Goal: Subscribe to service/newsletter

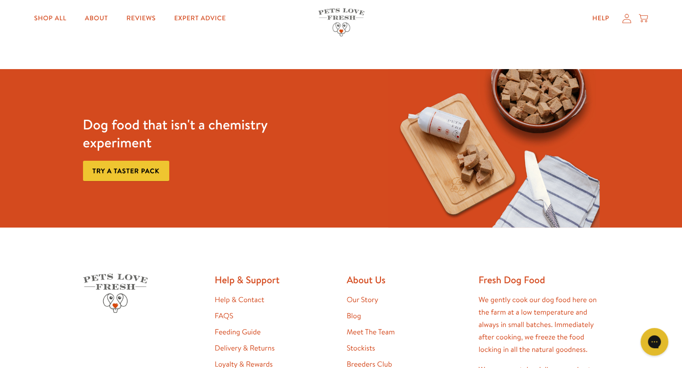
scroll to position [1802, 0]
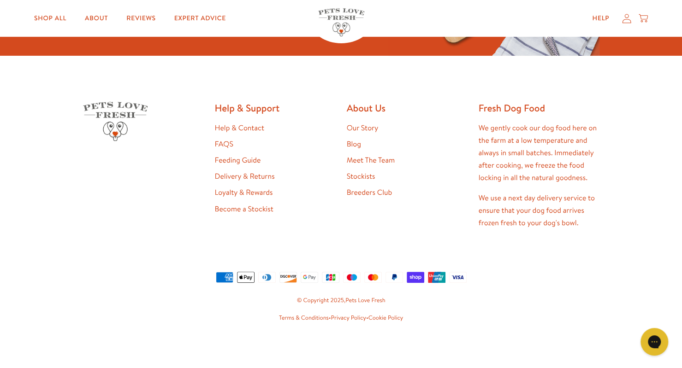
click at [359, 130] on link "Our Story" at bounding box center [363, 128] width 32 height 10
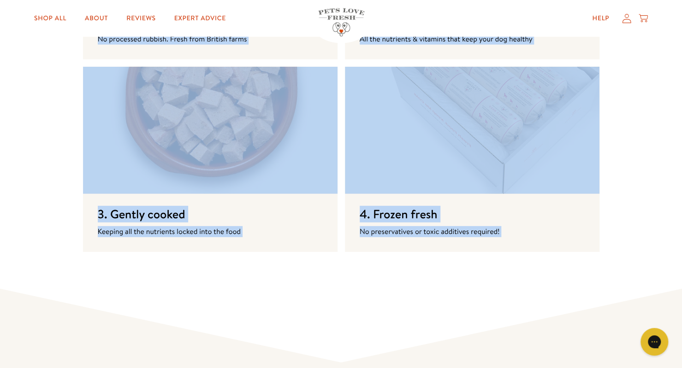
scroll to position [1678, 0]
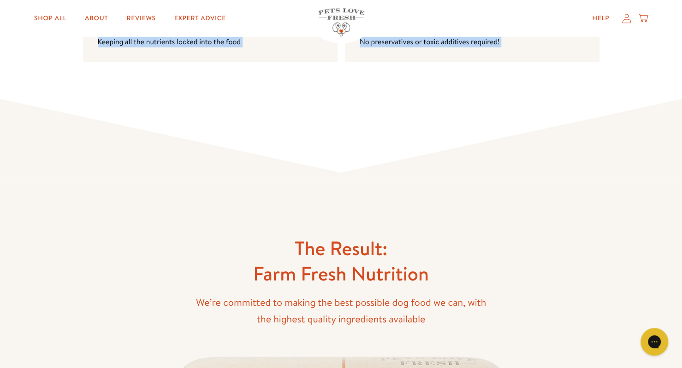
drag, startPoint x: 54, startPoint y: 98, endPoint x: 409, endPoint y: 159, distance: 360.1
copy body "The real benefits of a home cooked meal In [DATE] our family dog [PERSON_NAME] …"
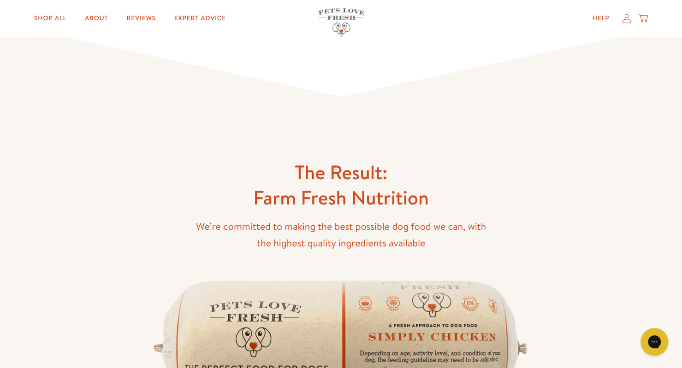
scroll to position [1750, 0]
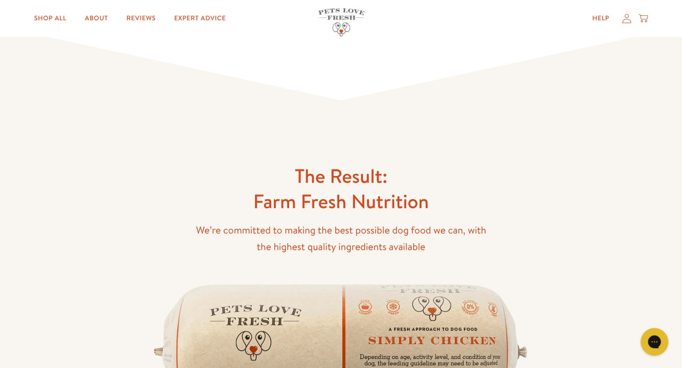
click at [341, 15] on img at bounding box center [341, 22] width 46 height 28
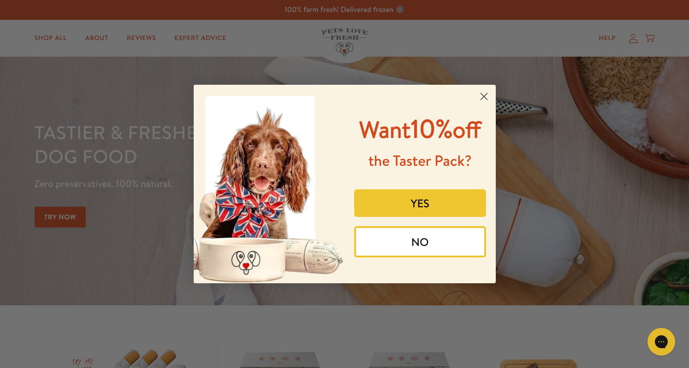
click at [437, 202] on button "YES" at bounding box center [420, 203] width 132 height 28
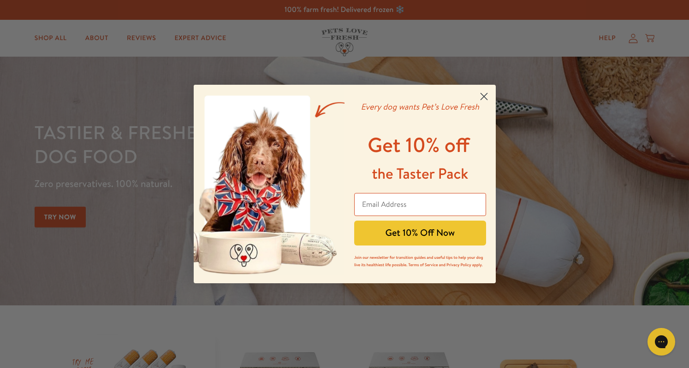
paste input "analysis@undergroundecom.com"
type input "analysis@undergroundecom.com"
click at [429, 235] on button "Get 10% Off Now" at bounding box center [420, 233] width 132 height 25
